Goal: Transaction & Acquisition: Purchase product/service

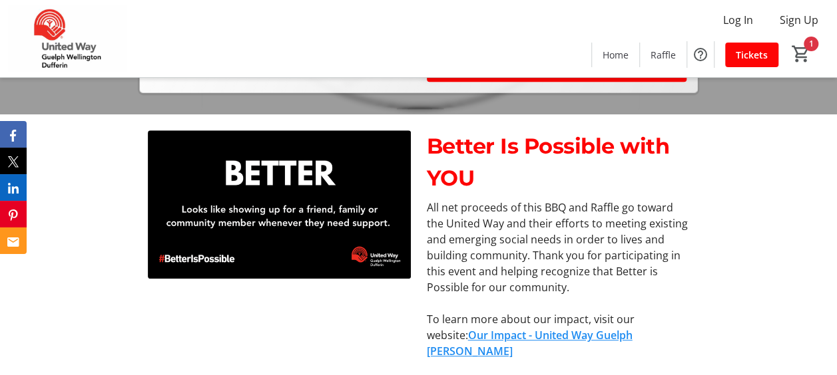
scroll to position [332, 0]
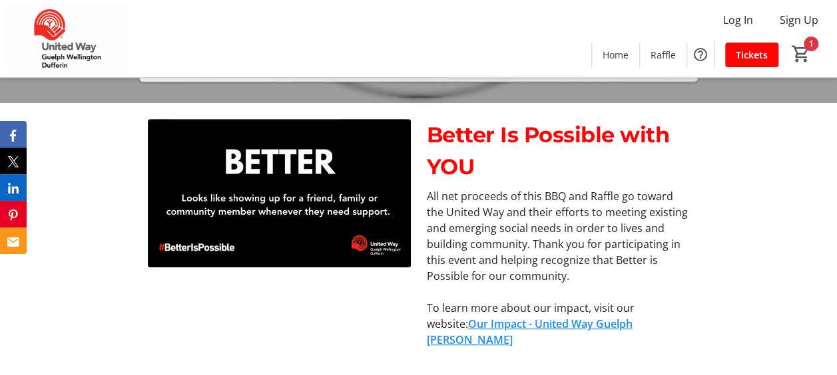
click at [606, 73] on span at bounding box center [557, 57] width 260 height 32
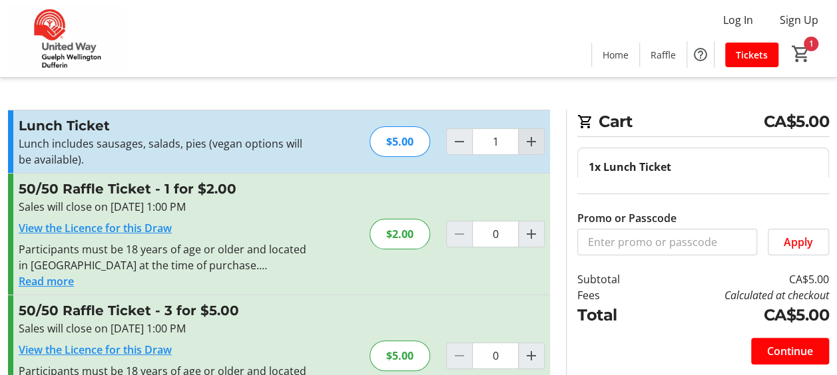
click at [522, 148] on span "Increment by one" at bounding box center [531, 141] width 25 height 25
type input "2"
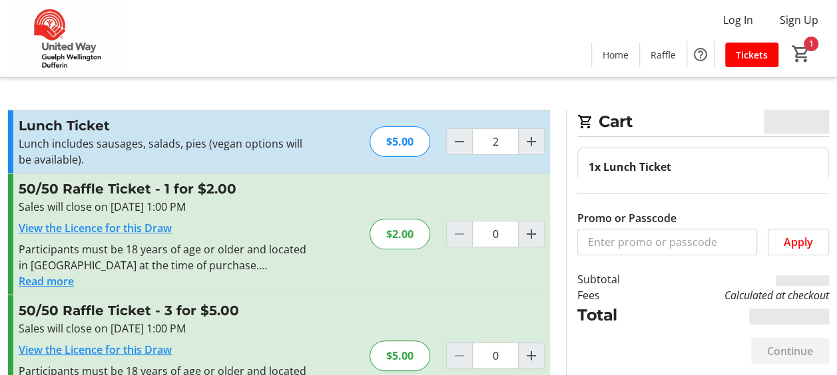
type input "2"
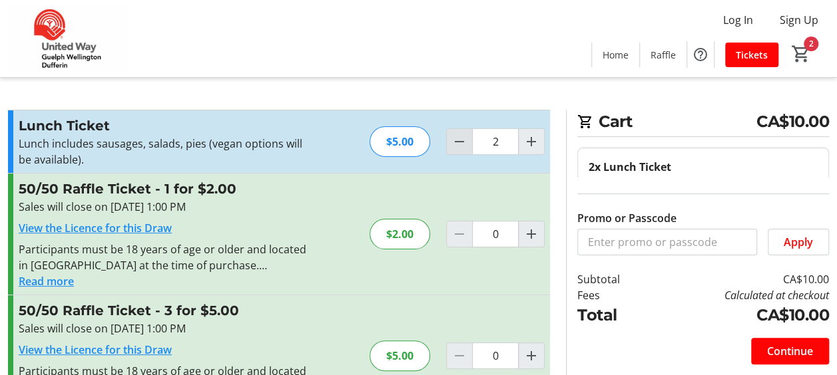
click at [465, 140] on mat-icon "Decrement by one" at bounding box center [459, 142] width 16 height 16
type input "1"
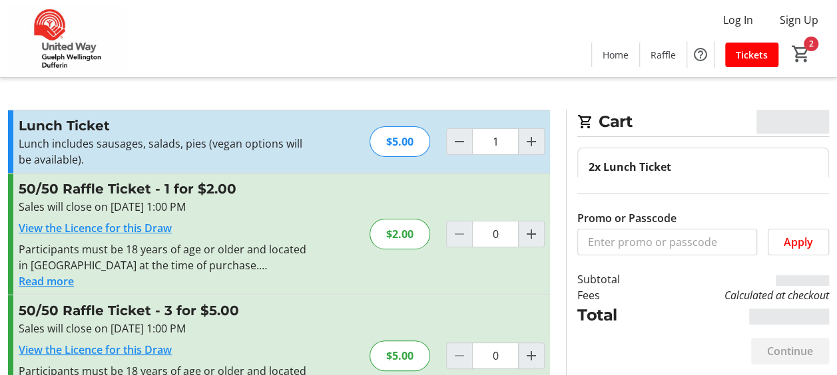
type input "1"
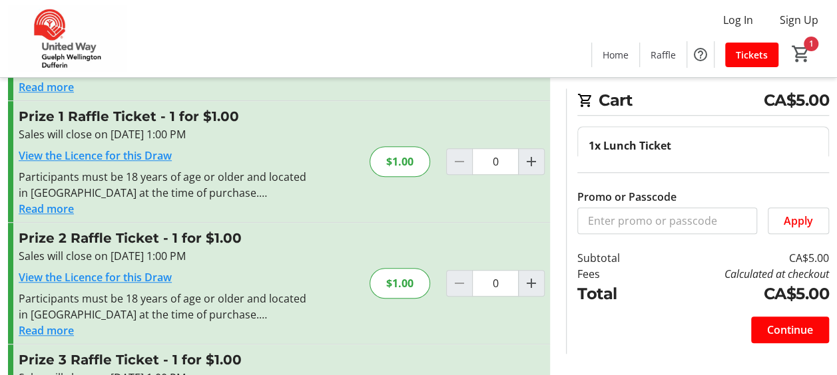
scroll to position [441, 0]
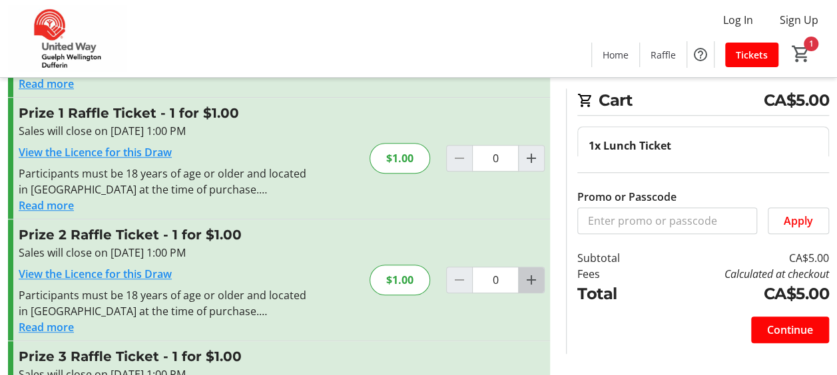
click at [525, 281] on mat-icon "Increment by one" at bounding box center [531, 280] width 16 height 16
type input "2"
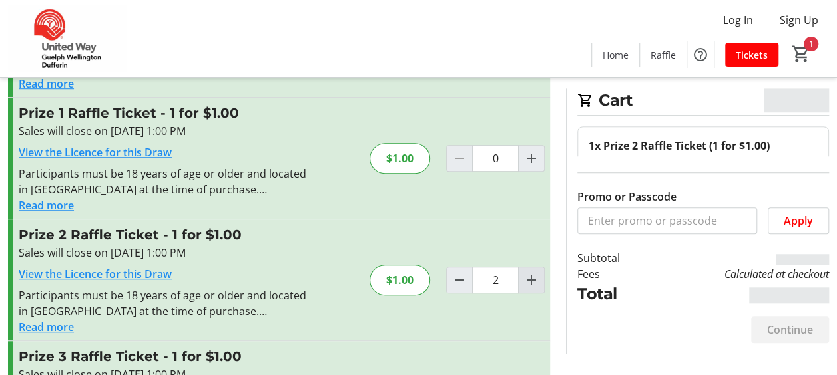
type input "2"
click at [525, 281] on mat-icon "Increment by one" at bounding box center [531, 280] width 16 height 16
type input "3"
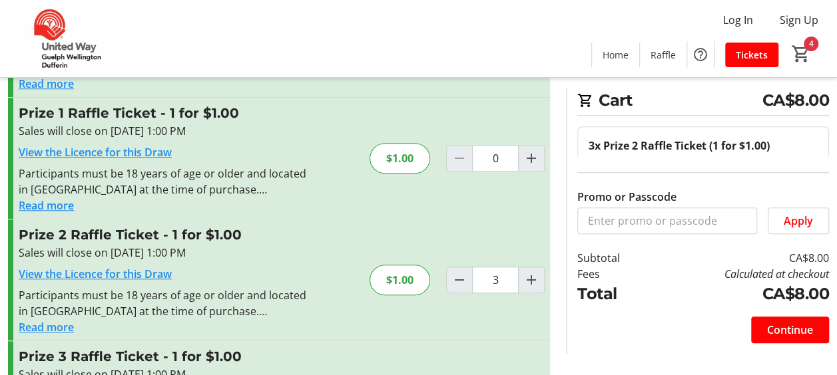
scroll to position [543, 0]
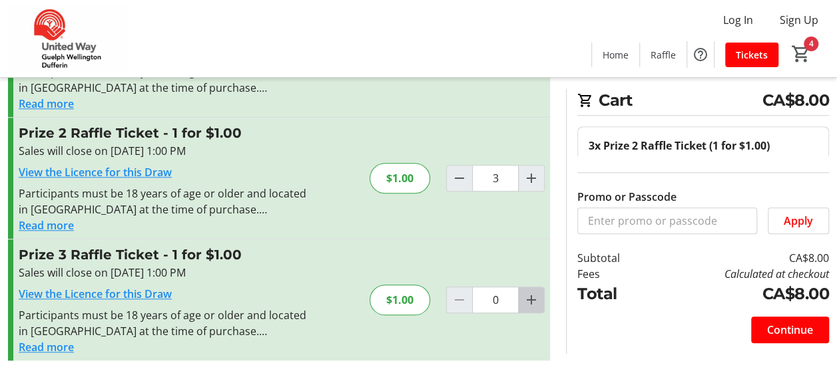
click at [539, 297] on span "Increment by one" at bounding box center [531, 300] width 25 height 25
type input "2"
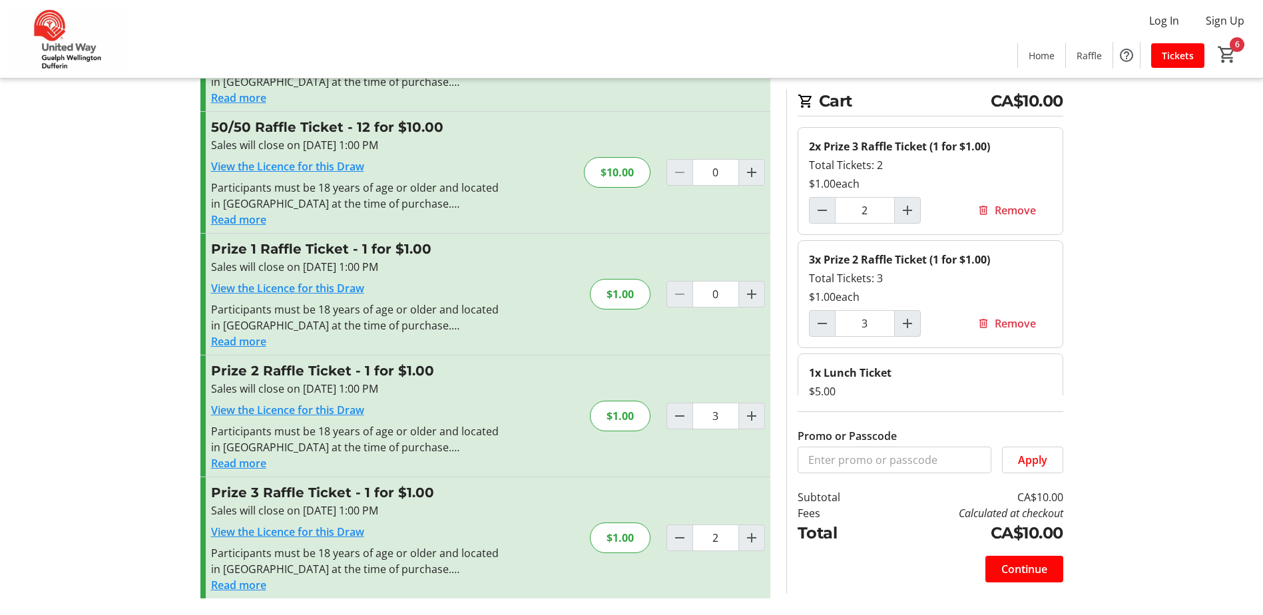
scroll to position [305, 0]
drag, startPoint x: 41, startPoint y: 166, endPoint x: 65, endPoint y: 171, distance: 23.9
click at [41, 166] on tr-checkout-feature-upsell-ui "Cart CA$10.00 2x Prize 3 Raffle Ticket (1 for $1.00) Total Tickets: 2 $1.00 eac…" at bounding box center [631, 155] width 1263 height 920
click at [846, 375] on span "Continue" at bounding box center [1024, 570] width 46 height 16
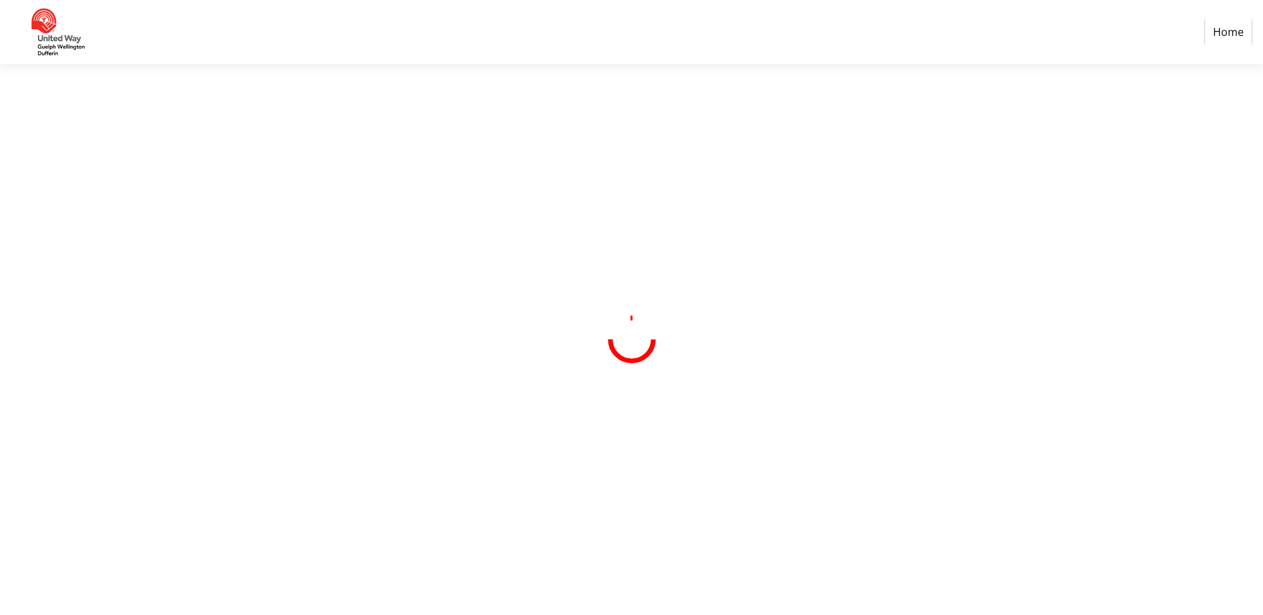
select select "CA"
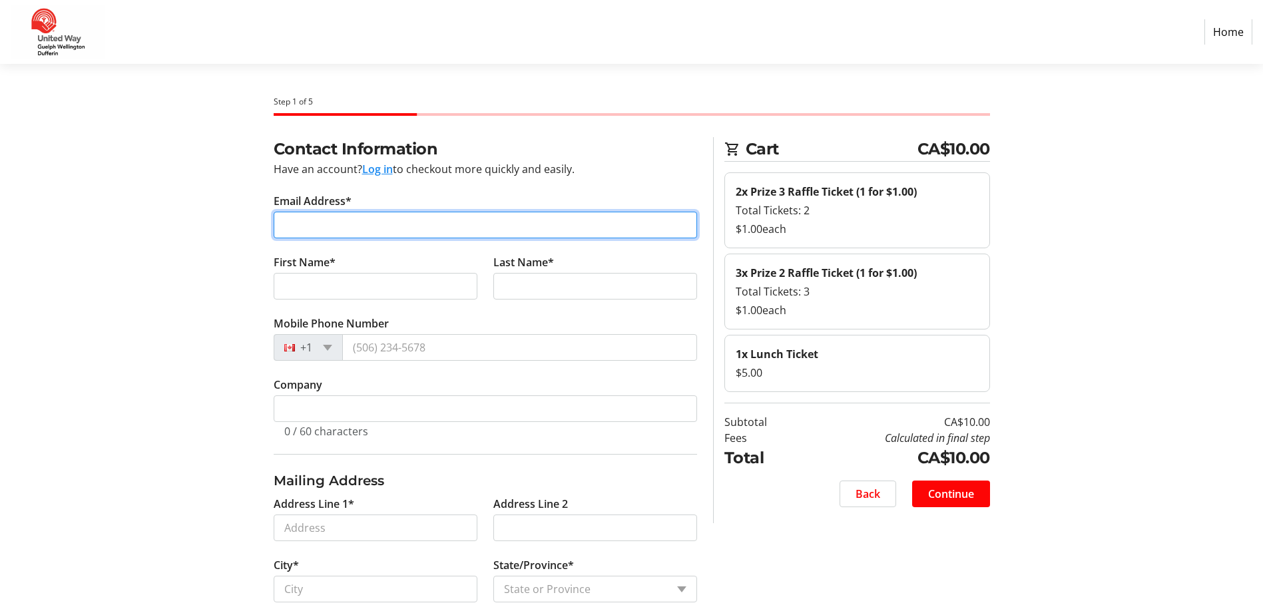
click at [431, 238] on input "Email Address*" at bounding box center [485, 225] width 423 height 27
type input "[EMAIL_ADDRESS][DOMAIN_NAME]"
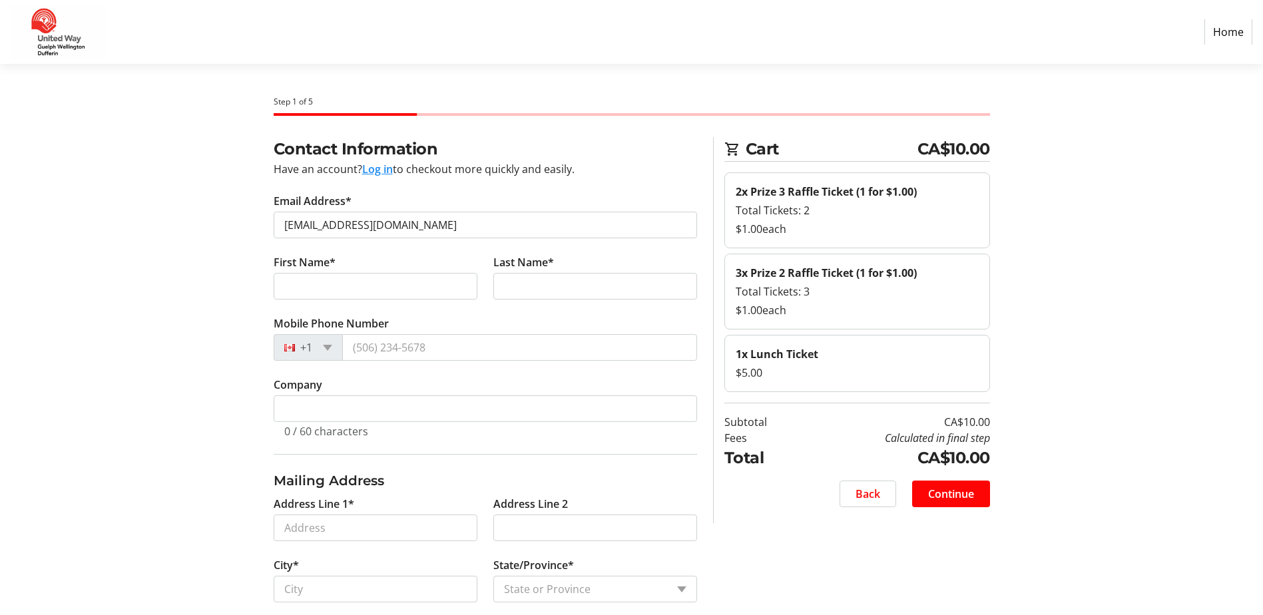
type input "[PERSON_NAME]"
type input "Della Camera"
type input "County of [GEOGRAPHIC_DATA]"
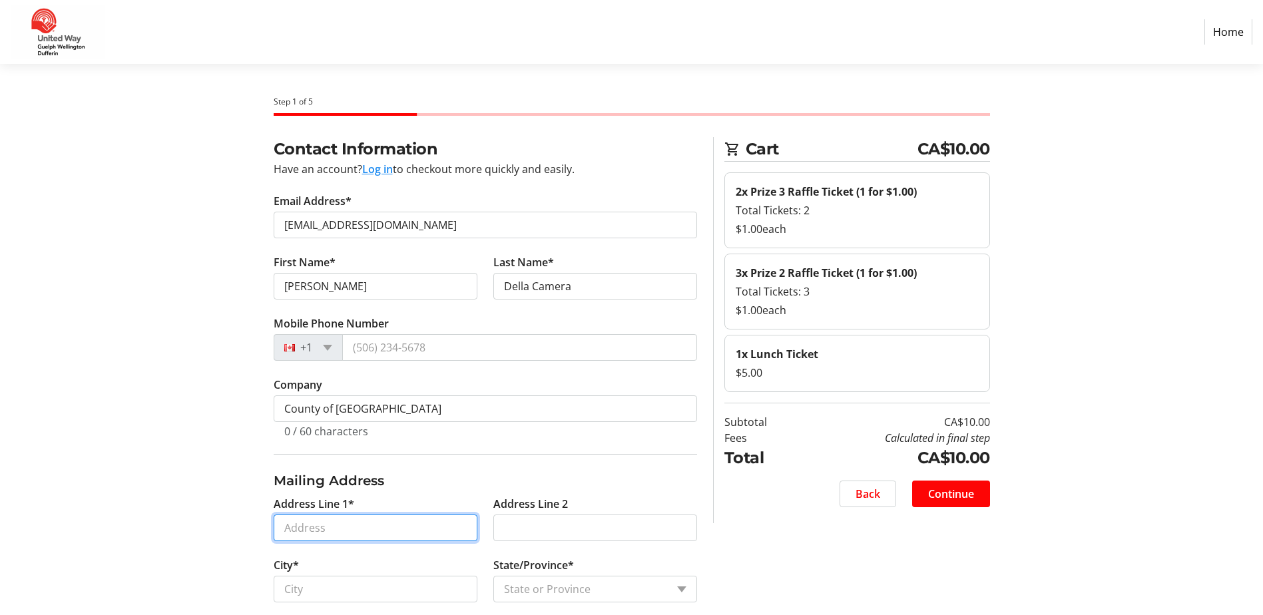
type input "101 [PERSON_NAME]."
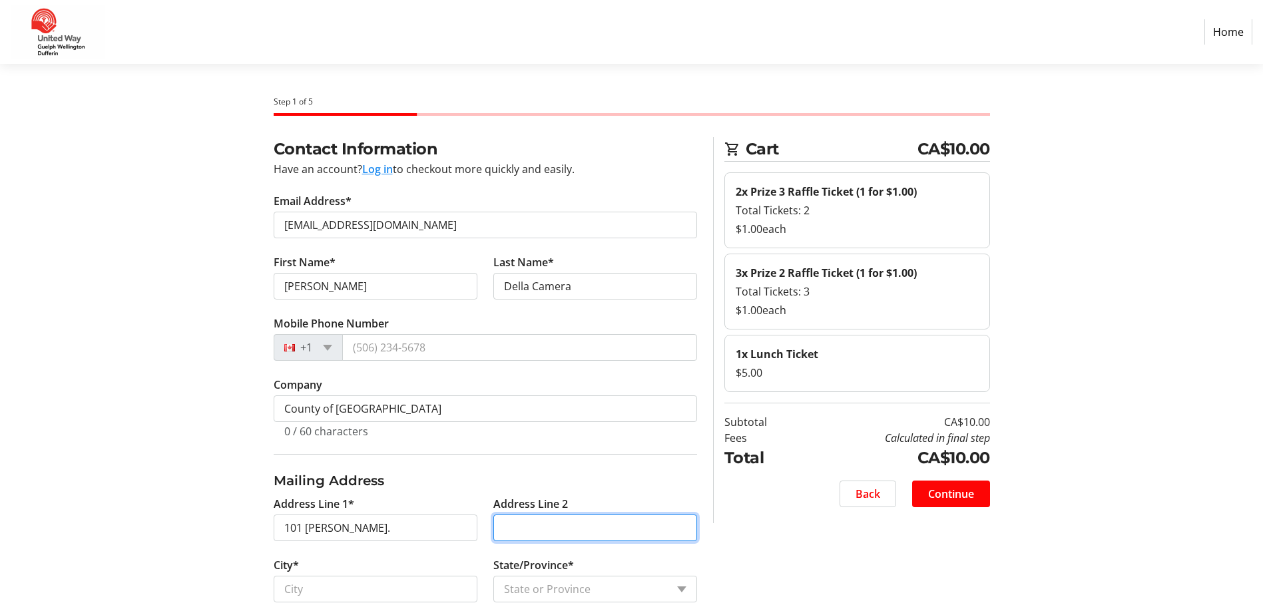
type input "Guelph, ON N1E 2K1"
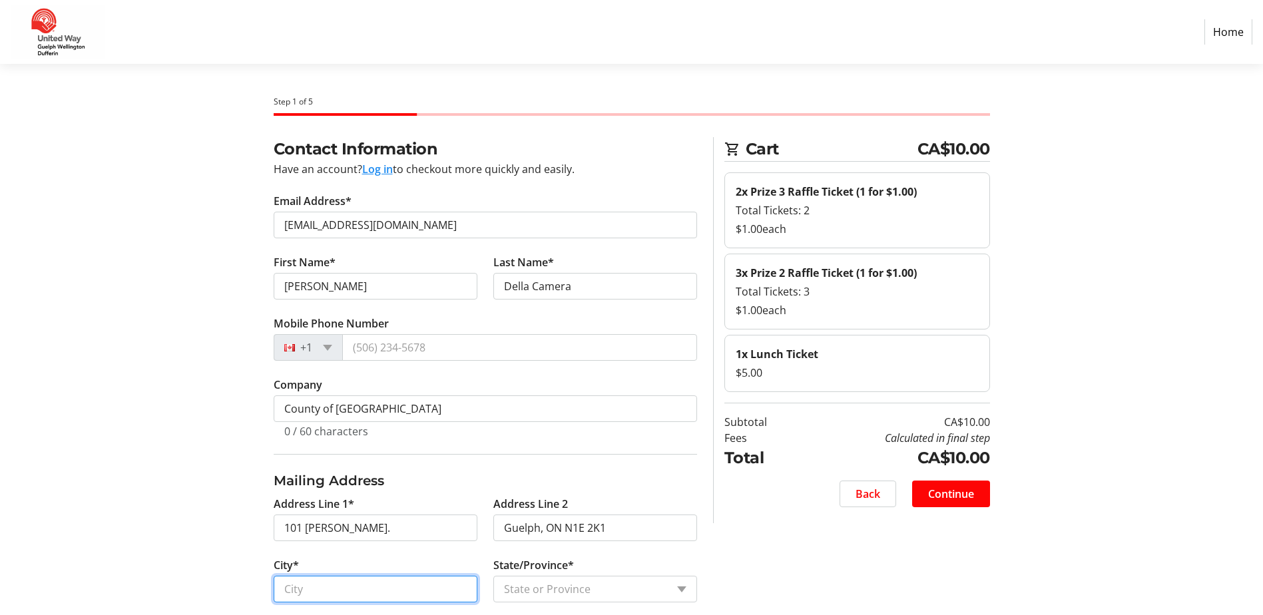
type input "Guelph"
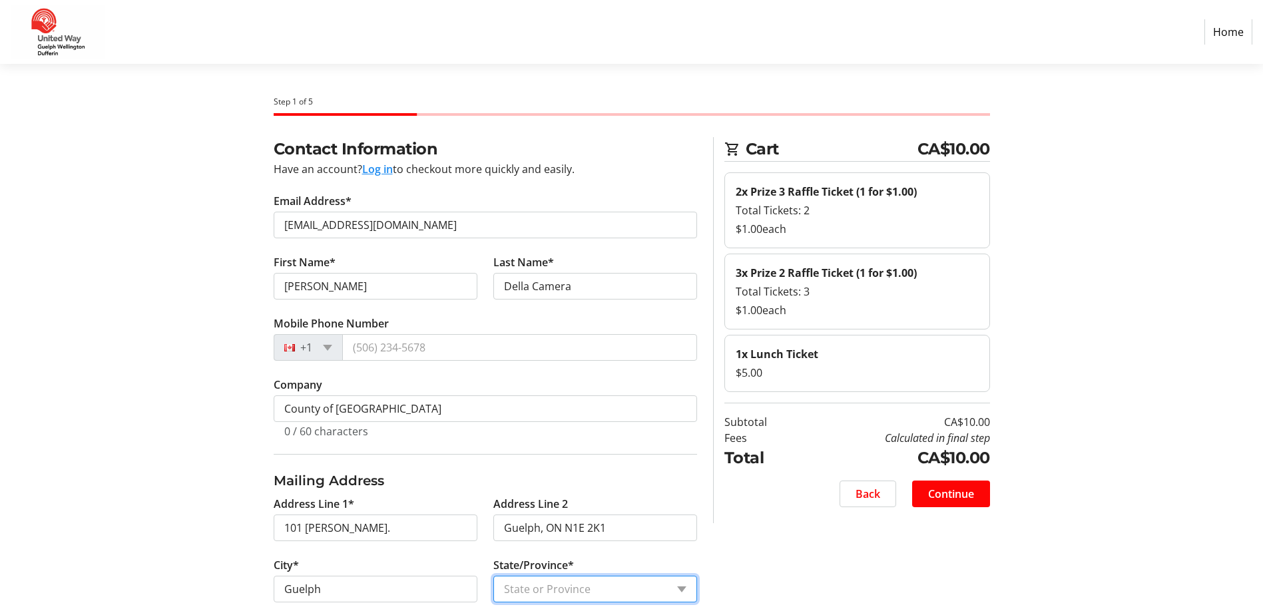
select select "ON"
type input "N1E2K1"
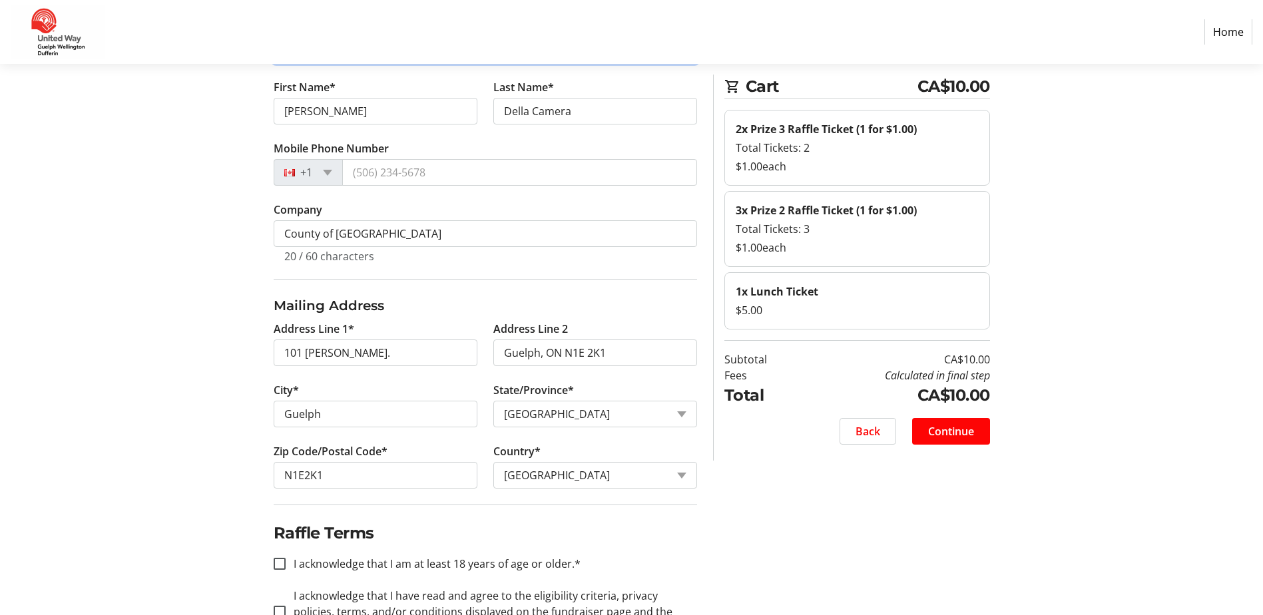
scroll to position [228, 0]
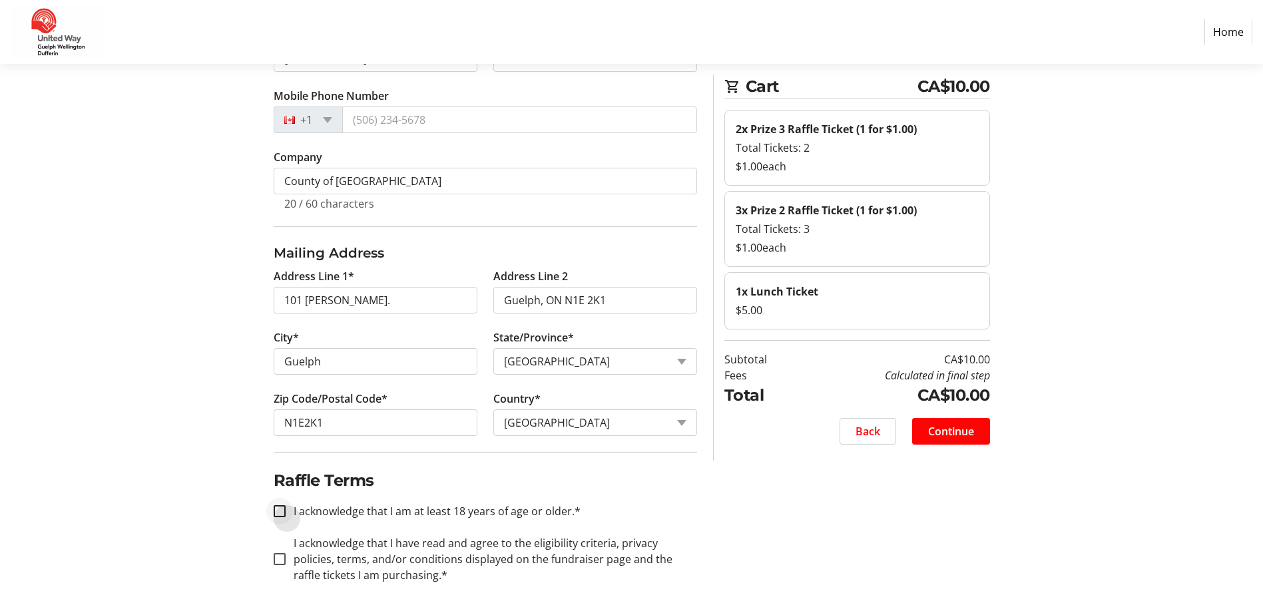
click at [286, 375] on div at bounding box center [280, 511] width 32 height 32
checkbox input "true"
click at [280, 375] on input "I acknowledge that I have read and agree to the eligibility criteria, privacy p…" at bounding box center [280, 559] width 12 height 12
checkbox input "true"
click at [846, 375] on span "Continue" at bounding box center [951, 431] width 46 height 16
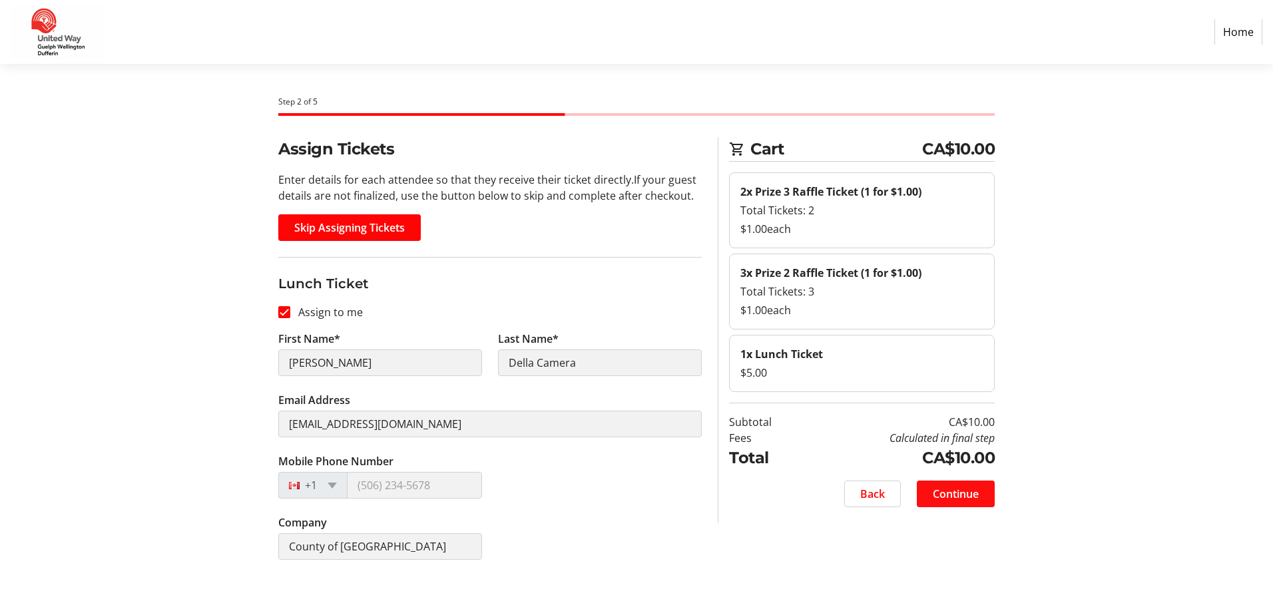
click at [846, 375] on span "Continue" at bounding box center [956, 494] width 46 height 16
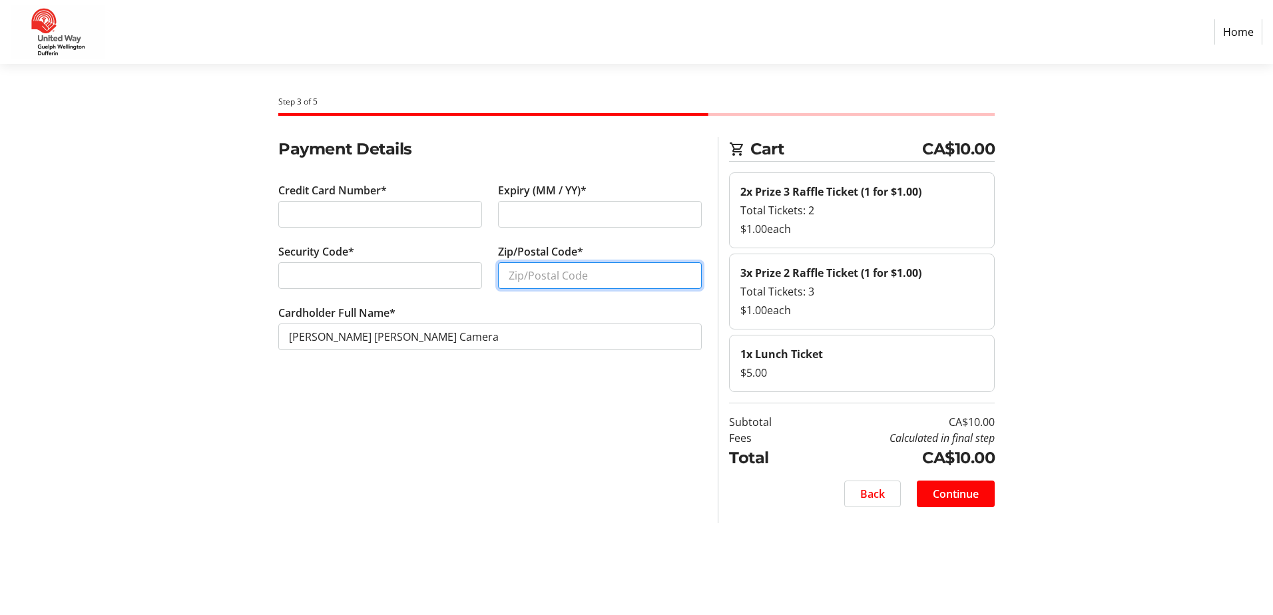
click at [579, 281] on input "Zip/Postal Code*" at bounding box center [600, 275] width 204 height 27
type input "N1E2K1"
click at [846, 375] on span "Continue" at bounding box center [956, 494] width 46 height 16
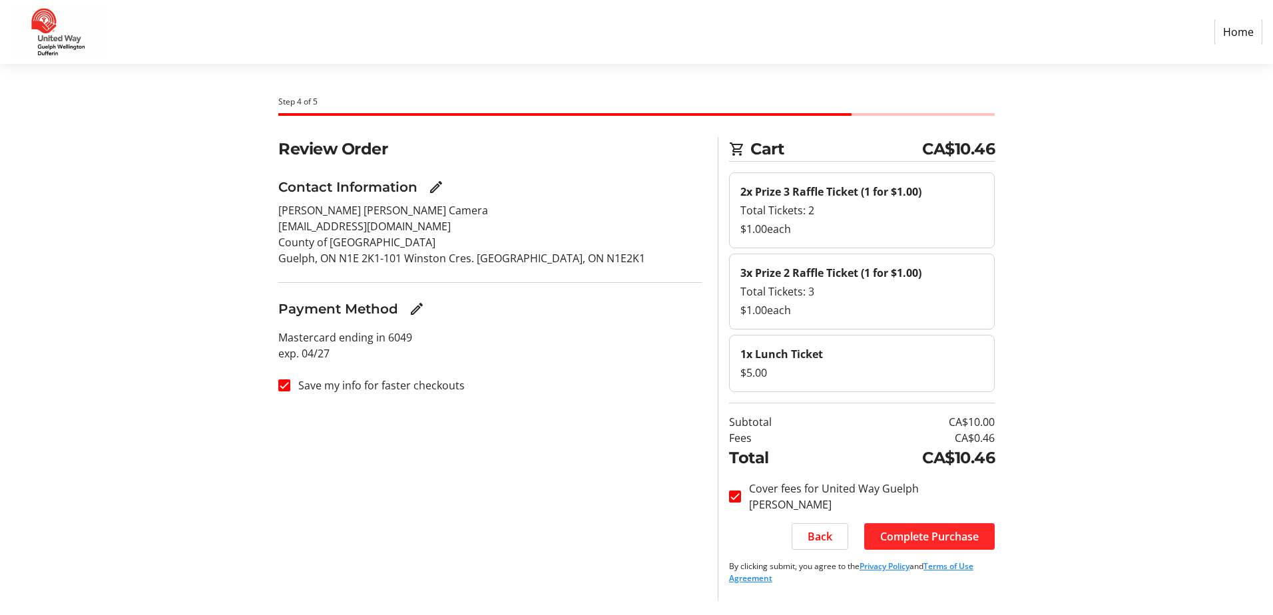
click at [846, 375] on span "Complete Purchase" at bounding box center [929, 537] width 99 height 16
